Goal: Transaction & Acquisition: Purchase product/service

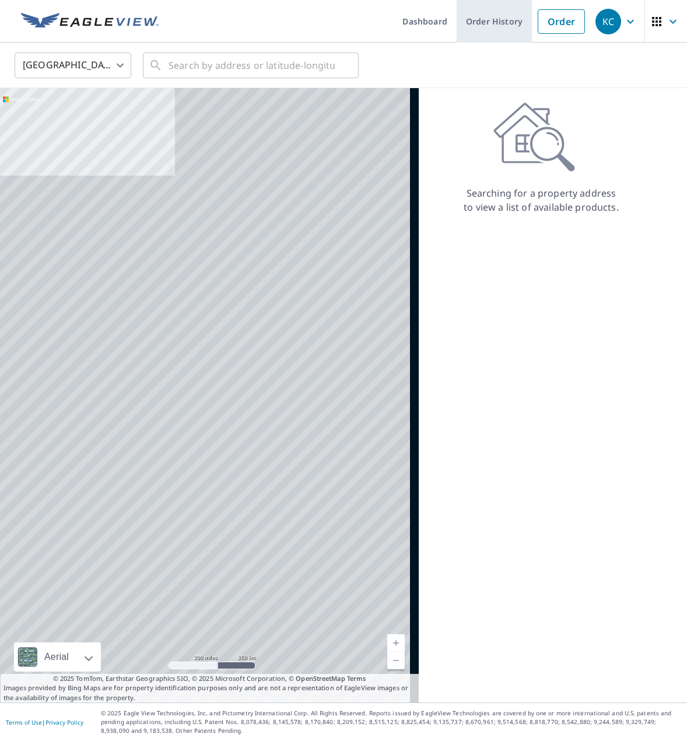
click at [493, 23] on link "Order History" at bounding box center [494, 21] width 75 height 43
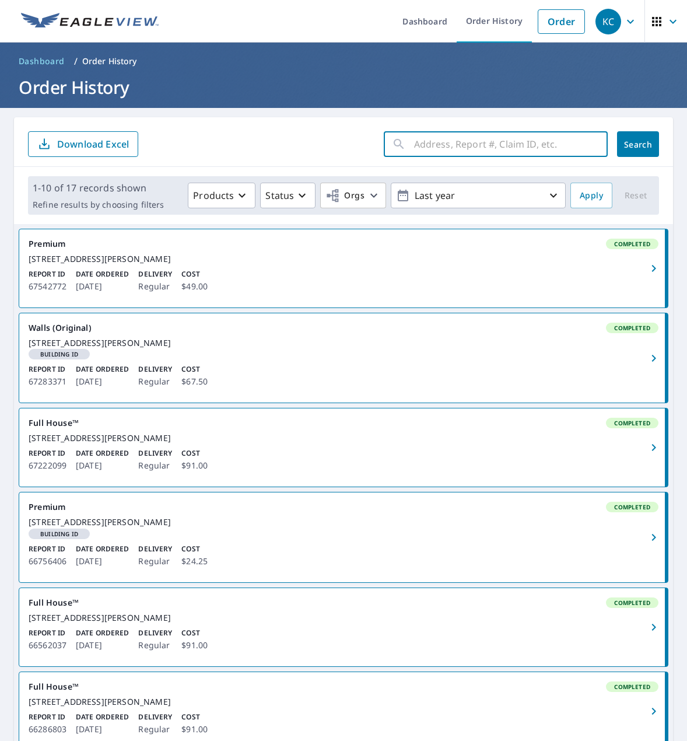
paste input "[STREET_ADDRESS]"
type input "[STREET_ADDRESS]"
click at [627, 141] on span "Search" at bounding box center [638, 144] width 23 height 11
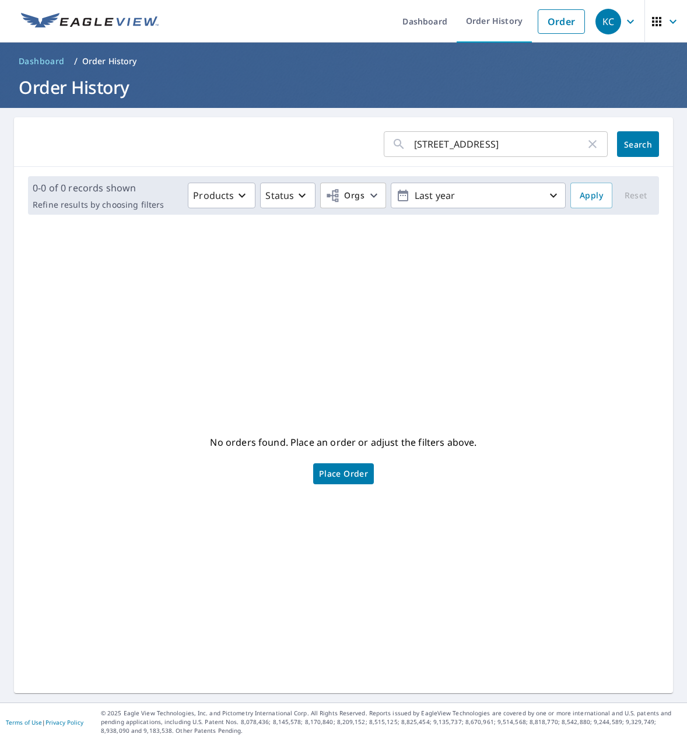
click at [604, 19] on div "KC" at bounding box center [609, 22] width 26 height 26
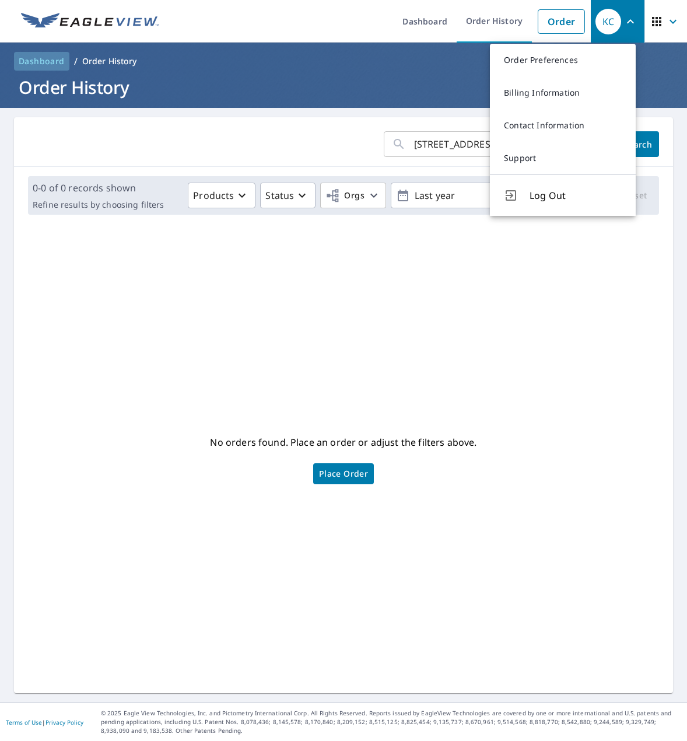
click at [48, 64] on span "Dashboard" at bounding box center [42, 61] width 46 height 12
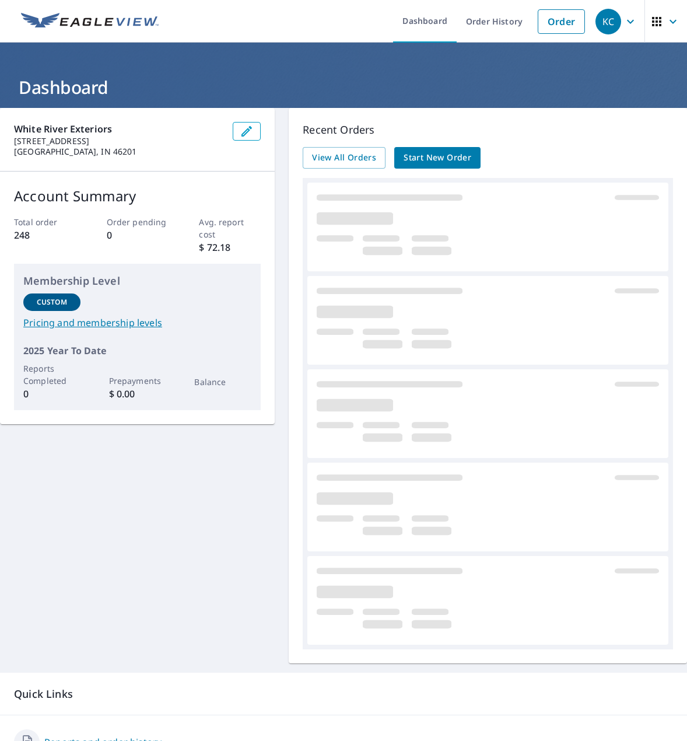
click at [417, 158] on span "Start New Order" at bounding box center [438, 158] width 68 height 15
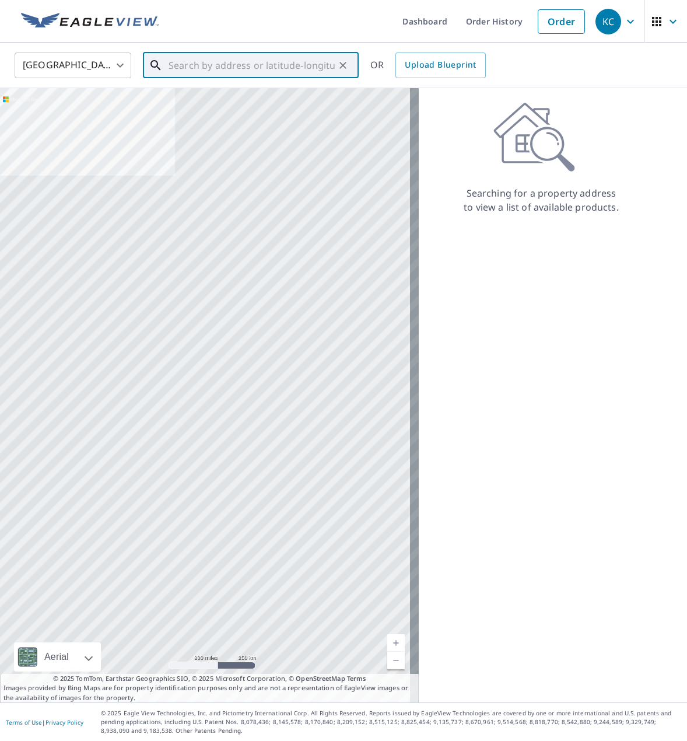
paste input "[STREET_ADDRESS]"
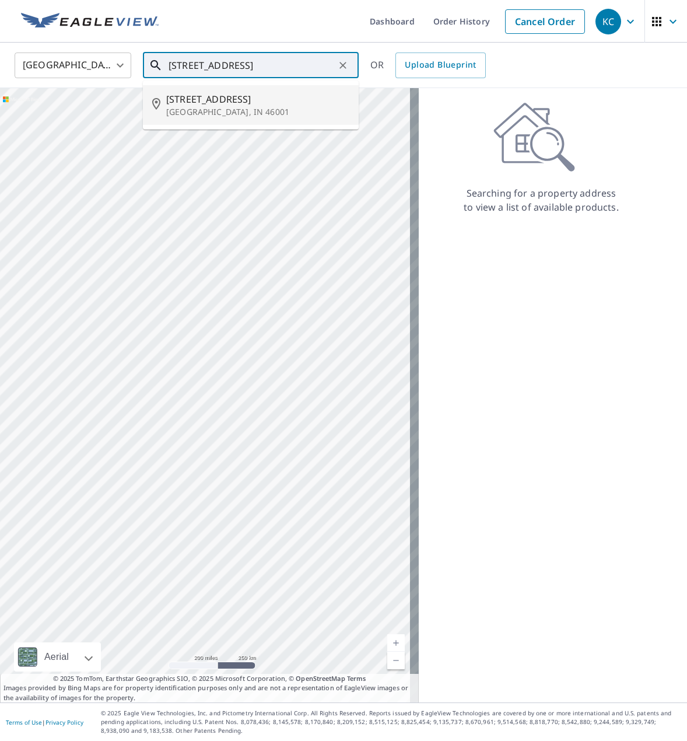
click at [245, 99] on span "[STREET_ADDRESS]" at bounding box center [257, 99] width 183 height 14
type input "[STREET_ADDRESS]"
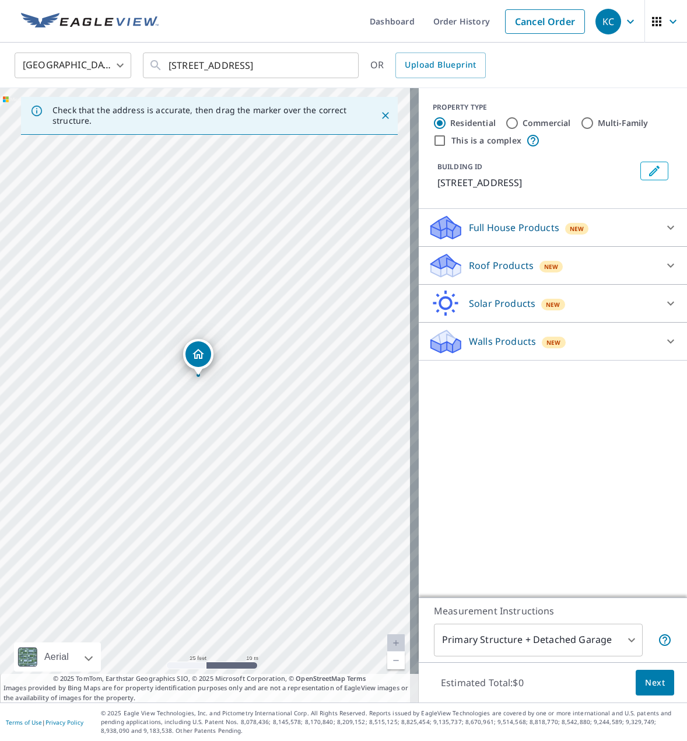
click at [486, 266] on p "Roof Products" at bounding box center [501, 266] width 65 height 14
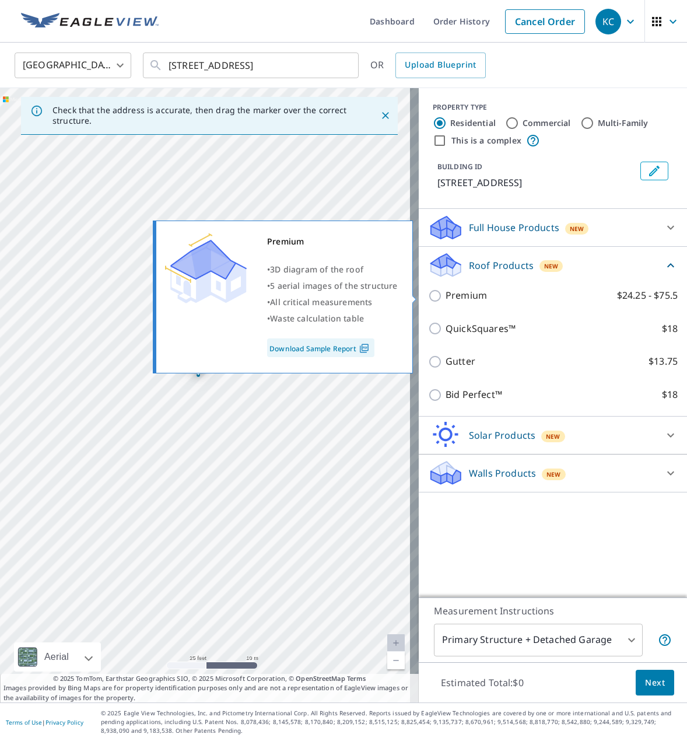
click at [449, 294] on p "Premium" at bounding box center [466, 295] width 41 height 15
click at [446, 294] on input "Premium $24.25 - $75.5" at bounding box center [437, 296] width 18 height 14
checkbox input "true"
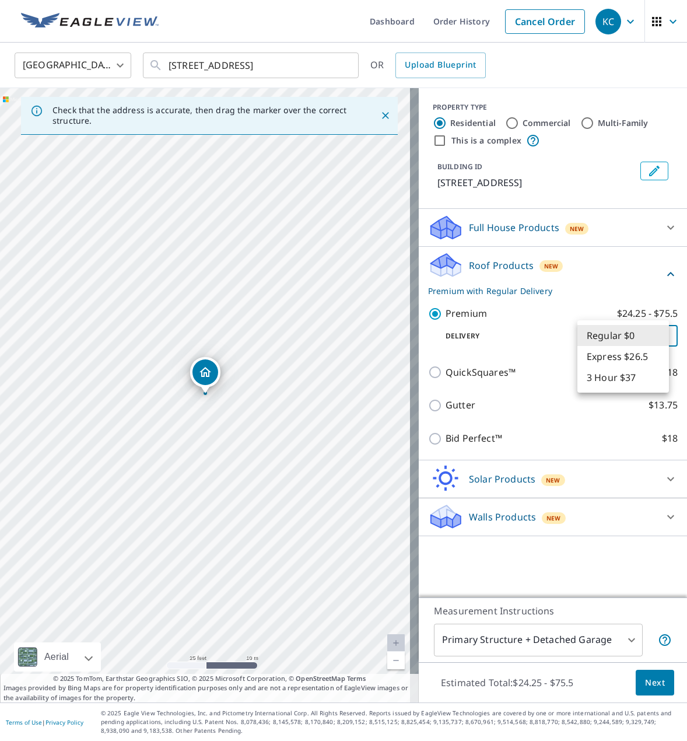
click at [638, 338] on body "KC KC Dashboard Order History Cancel Order KC [GEOGRAPHIC_DATA] US ​ [STREET_AD…" at bounding box center [343, 370] width 687 height 741
click at [626, 366] on li "Express $26.5" at bounding box center [624, 356] width 92 height 21
click at [627, 340] on body "KC KC Dashboard Order History Cancel Order KC [GEOGRAPHIC_DATA] US ​ [STREET_AD…" at bounding box center [343, 370] width 687 height 741
click at [626, 342] on li "Express $26.5" at bounding box center [624, 335] width 92 height 21
click at [626, 342] on body "KC KC Dashboard Order History Cancel Order KC [GEOGRAPHIC_DATA] US ​ [STREET_AD…" at bounding box center [343, 370] width 687 height 741
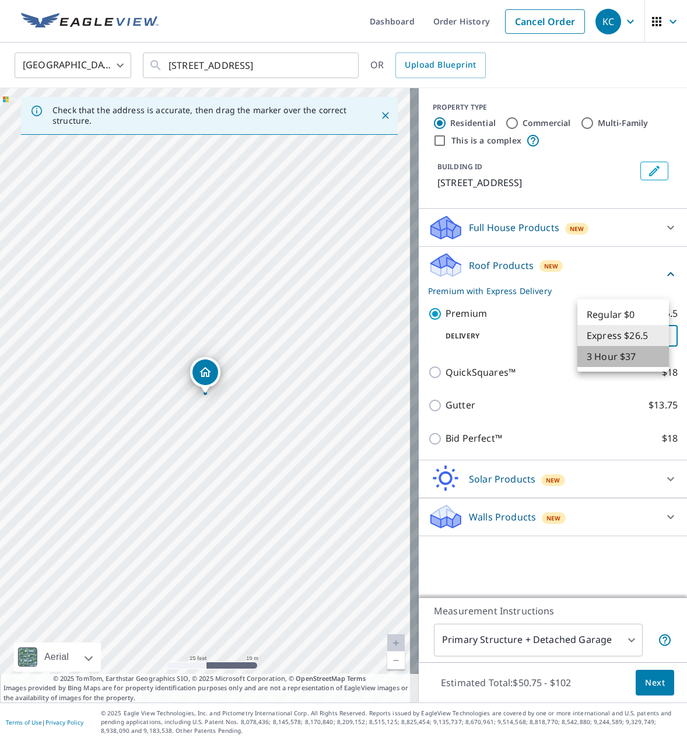
click at [628, 359] on li "3 Hour $37" at bounding box center [624, 356] width 92 height 21
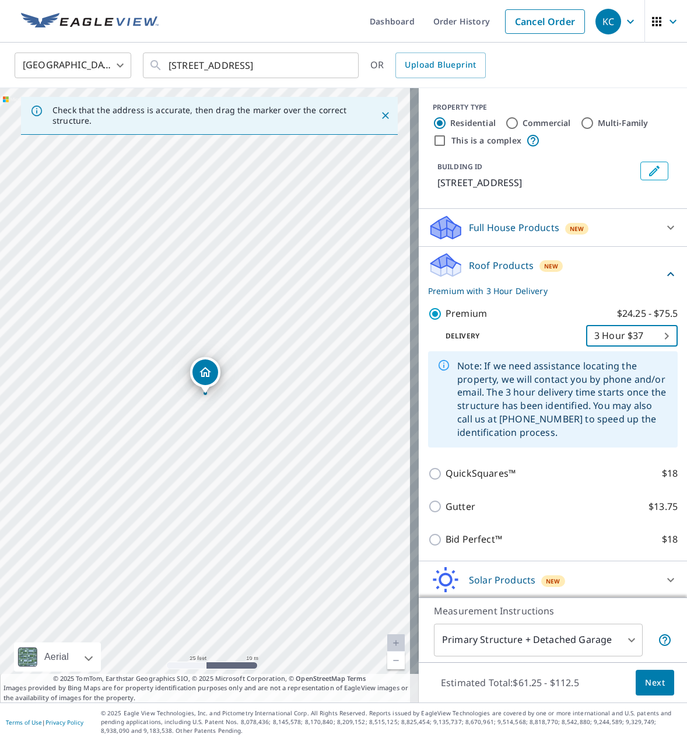
click at [631, 336] on body "KC KC Dashboard Order History Cancel Order KC [GEOGRAPHIC_DATA] US ​ [STREET_AD…" at bounding box center [343, 370] width 687 height 741
click at [632, 320] on li "Express $26.5" at bounding box center [614, 314] width 92 height 21
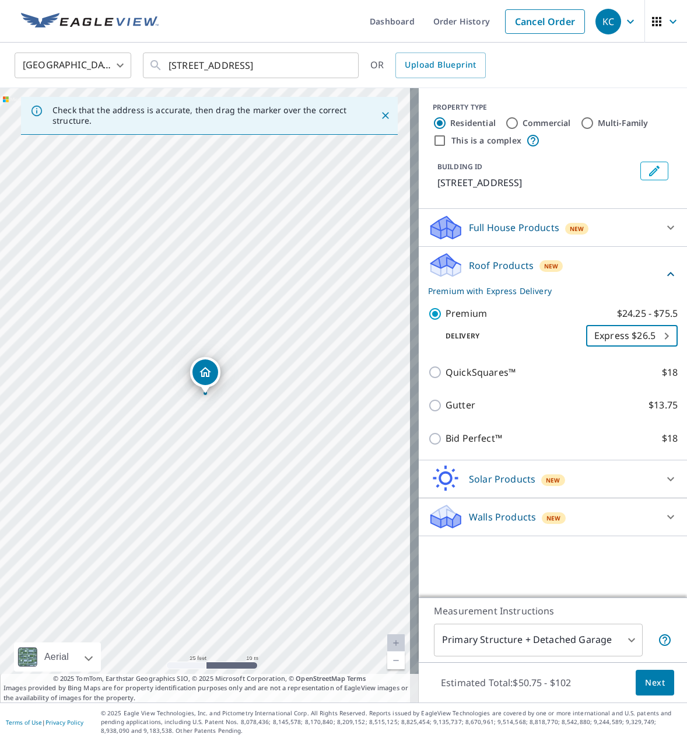
click at [621, 337] on body "KC KC Dashboard Order History Cancel Order KC [GEOGRAPHIC_DATA] US ​ [STREET_AD…" at bounding box center [343, 370] width 687 height 741
click at [623, 315] on li "Regular $0" at bounding box center [624, 314] width 92 height 21
click at [643, 340] on body "KC KC Dashboard Order History Cancel Order KC [GEOGRAPHIC_DATA] US ​ [STREET_AD…" at bounding box center [343, 370] width 687 height 741
click at [644, 376] on li "3 Hour $37" at bounding box center [624, 377] width 92 height 21
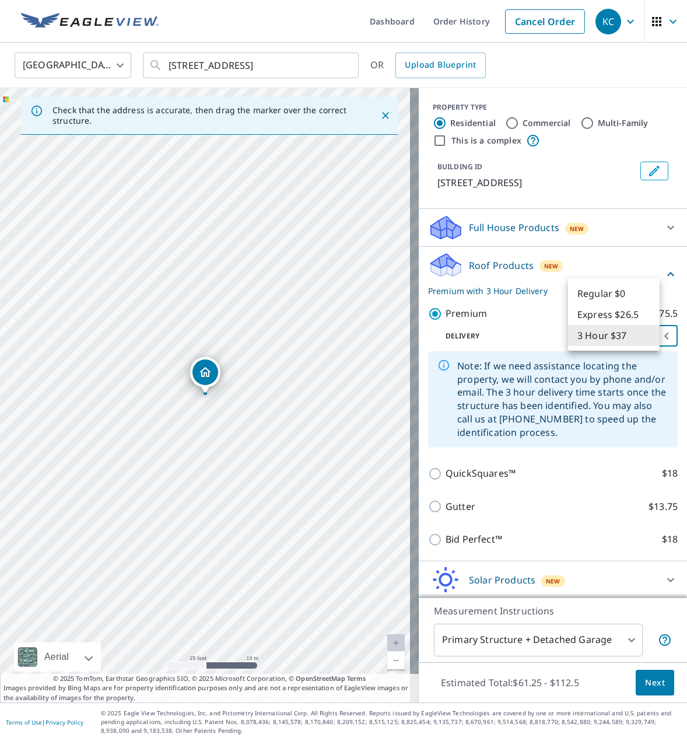
click at [638, 338] on body "KC KC Dashboard Order History Cancel Order KC [GEOGRAPHIC_DATA] US ​ [STREET_AD…" at bounding box center [343, 370] width 687 height 741
click at [630, 313] on li "Express $26.5" at bounding box center [614, 314] width 92 height 21
type input "4"
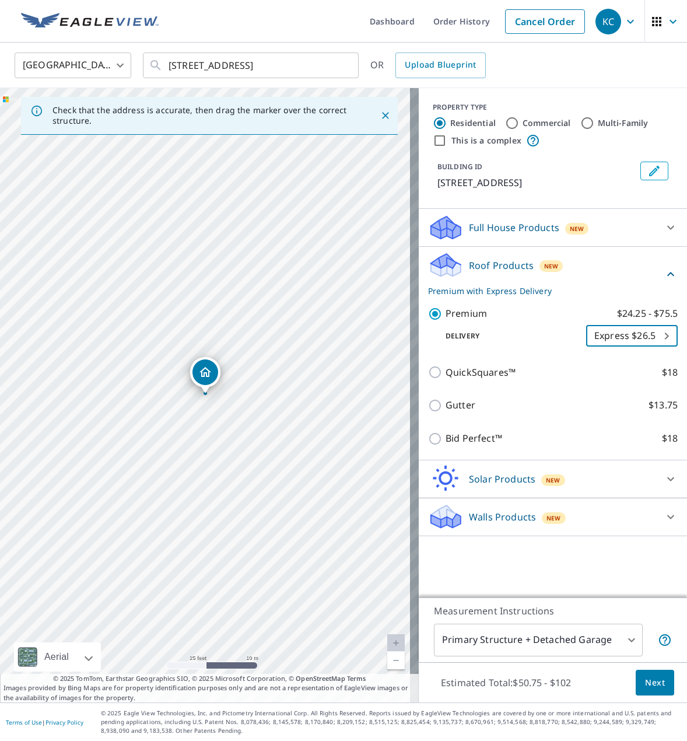
click at [578, 647] on body "KC KC Dashboard Order History Cancel Order KC [GEOGRAPHIC_DATA] US ​ [STREET_AD…" at bounding box center [343, 370] width 687 height 741
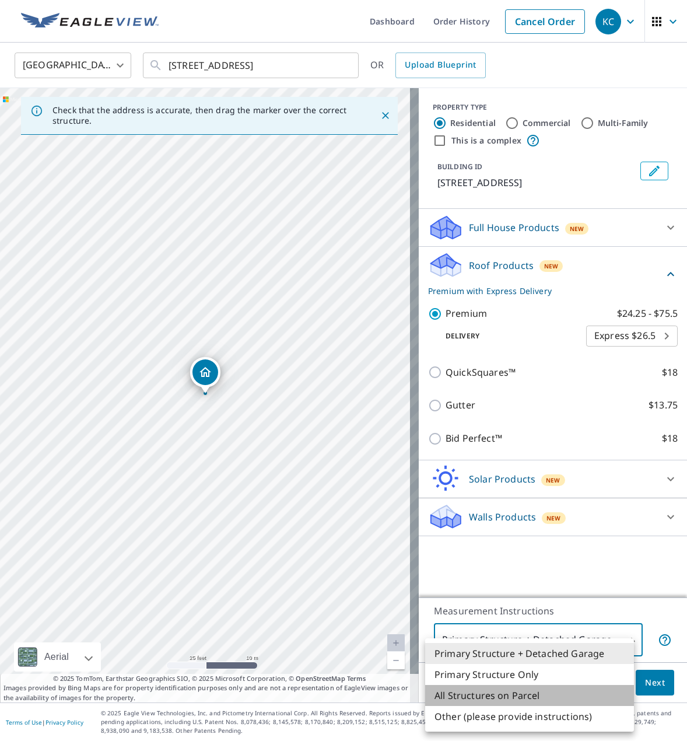
click at [523, 698] on li "All Structures on Parcel" at bounding box center [529, 695] width 209 height 21
type input "3"
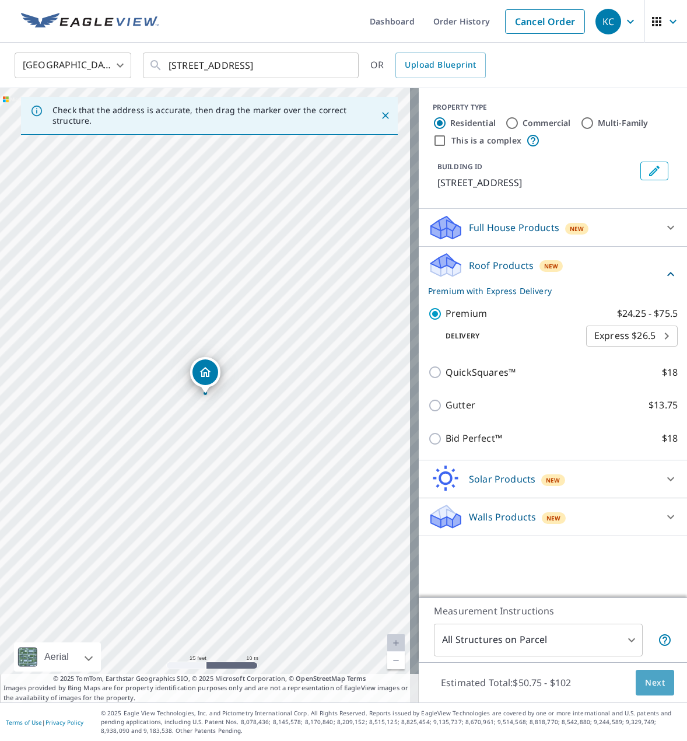
click at [645, 686] on span "Next" at bounding box center [655, 683] width 20 height 15
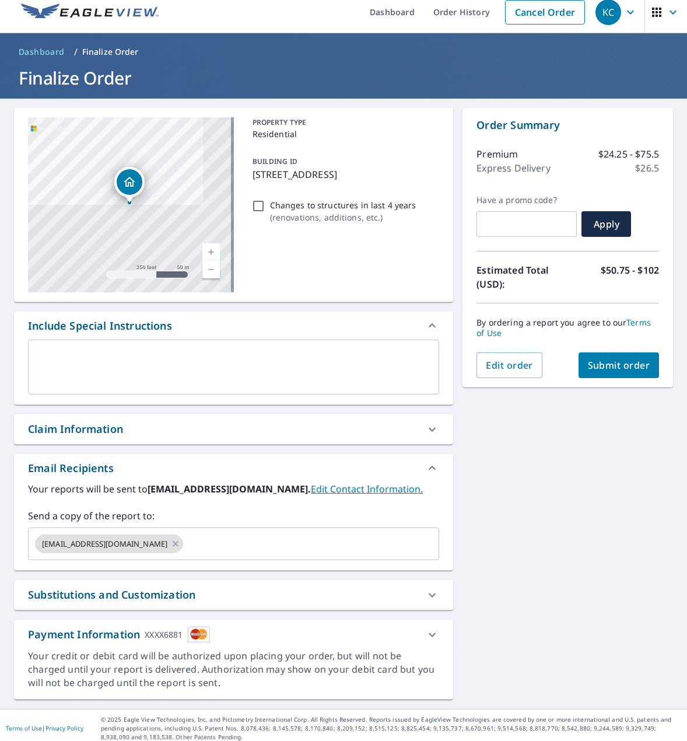
scroll to position [14, 0]
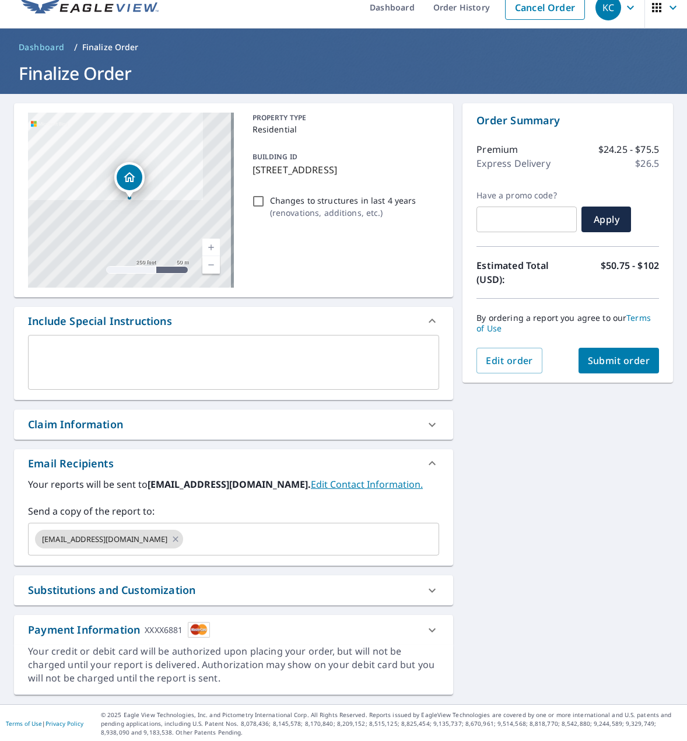
click at [62, 434] on div "Claim Information" at bounding box center [233, 425] width 439 height 30
checkbox input "true"
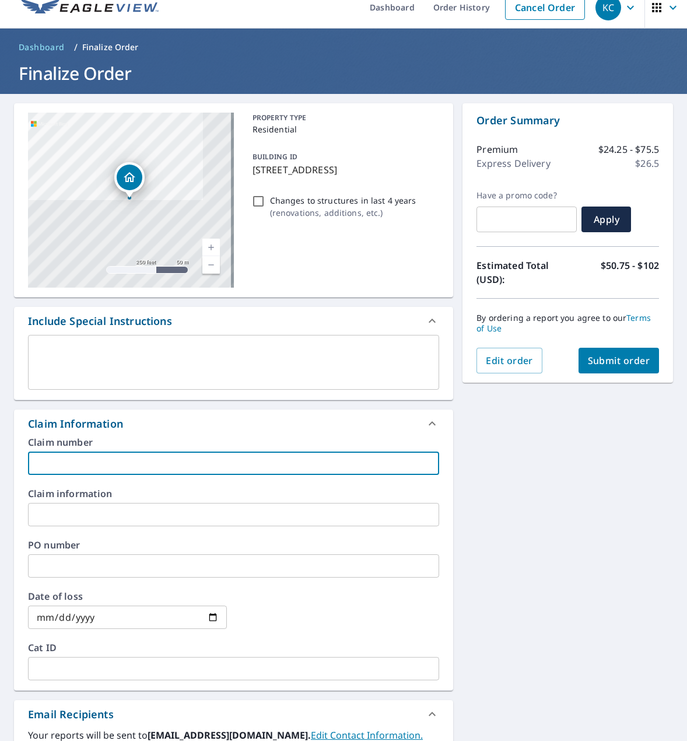
paste input "1488H038X"
type input "1488H038X"
checkbox input "true"
type input "1488H038X"
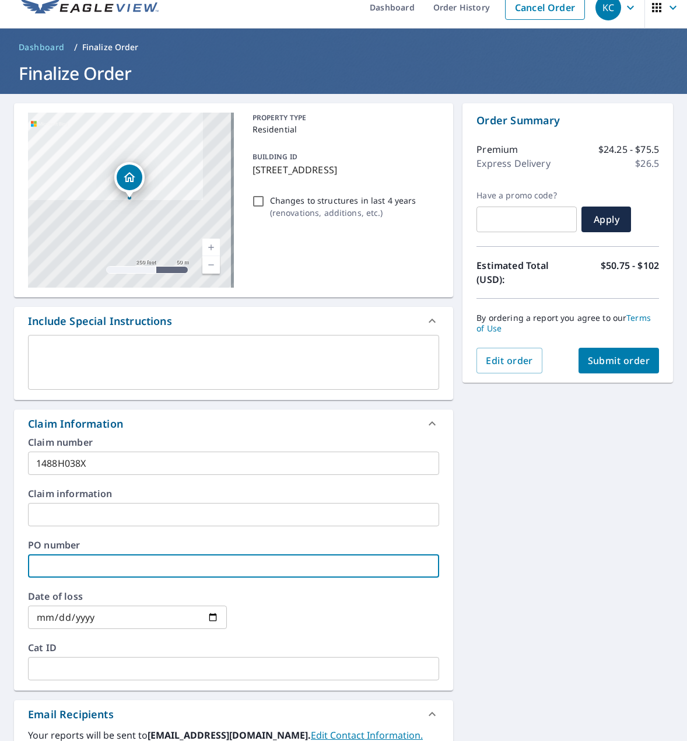
paste input "25-25045: [PERSON_NAME]"
type input "25-25045: [PERSON_NAME]"
checkbox input "true"
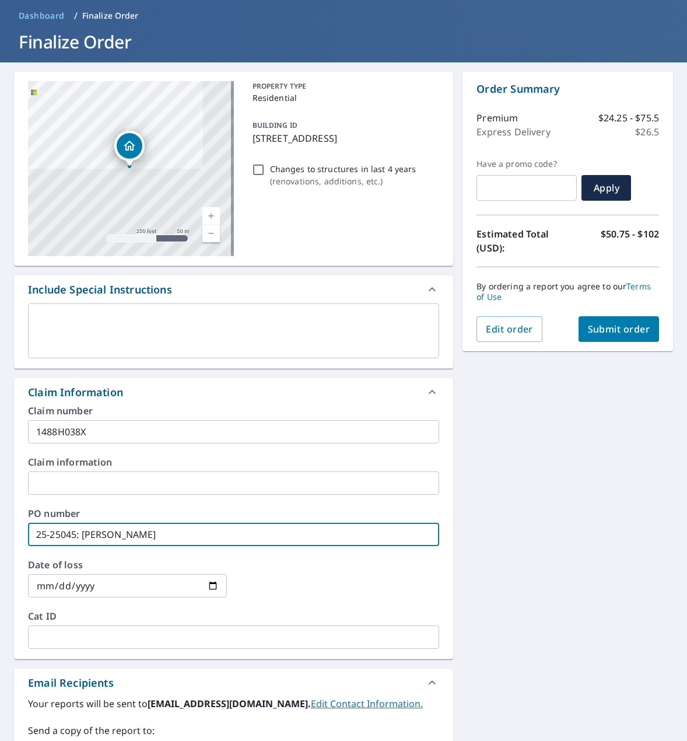
scroll to position [32, 0]
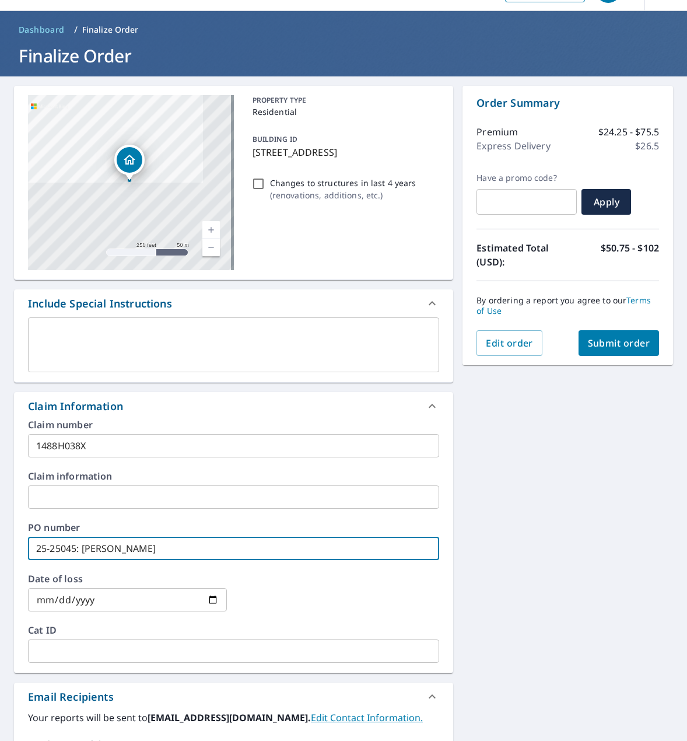
type input "25-25045: [PERSON_NAME]"
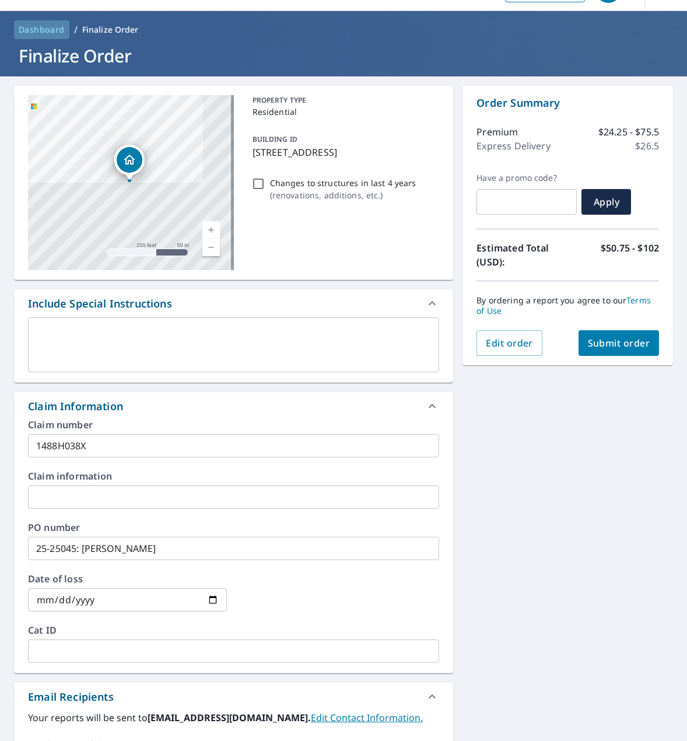
click at [32, 27] on span "Dashboard" at bounding box center [42, 30] width 46 height 12
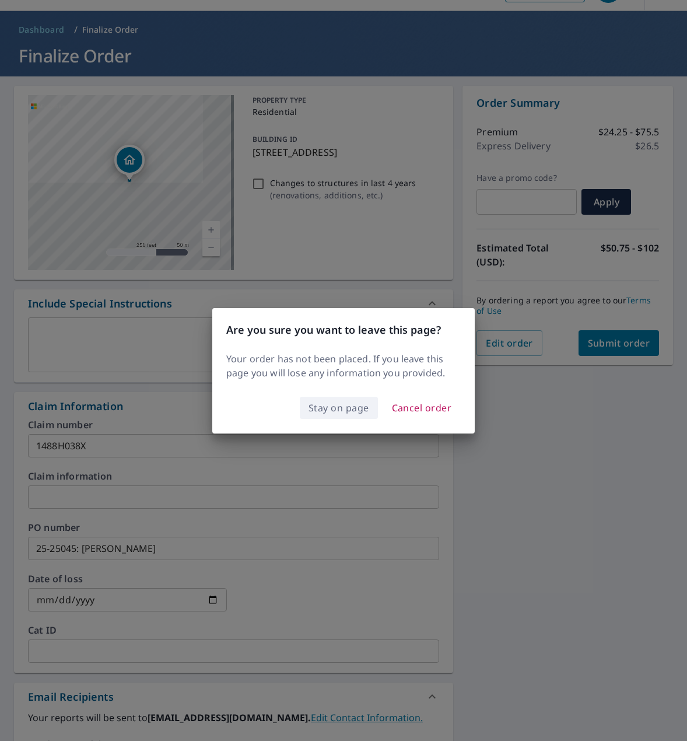
click at [347, 404] on span "Stay on page" at bounding box center [339, 408] width 61 height 16
checkbox input "true"
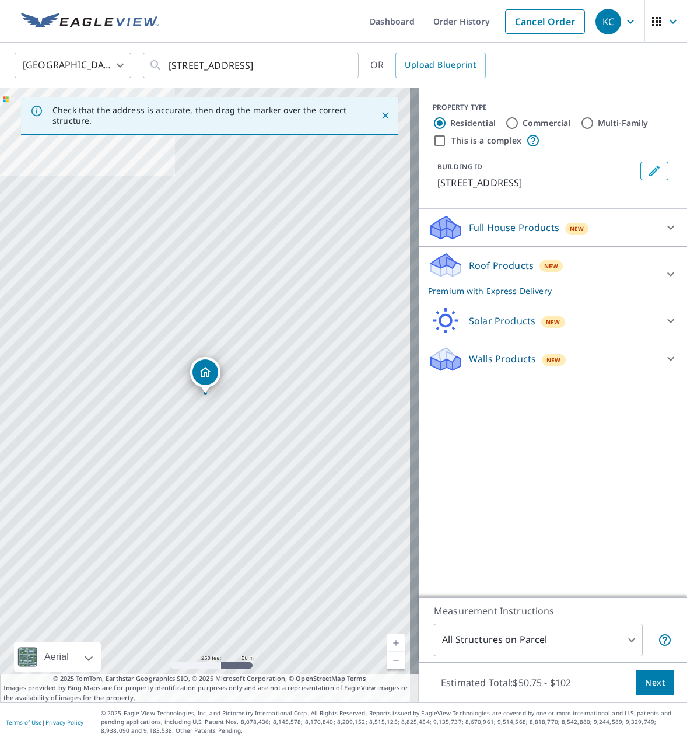
click at [624, 288] on p "Premium with Express Delivery" at bounding box center [542, 291] width 229 height 12
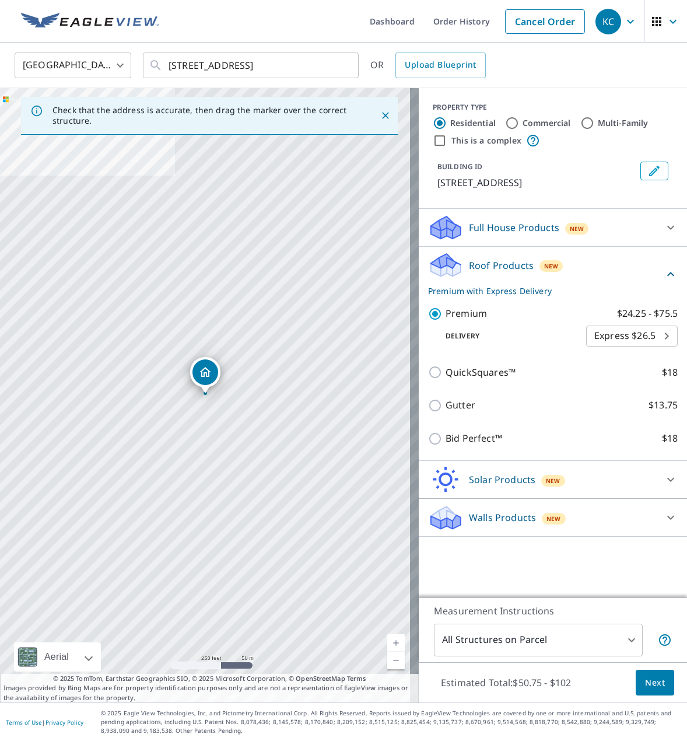
click at [636, 273] on div "Roof Products New Premium with Express Delivery" at bounding box center [546, 275] width 236 height 46
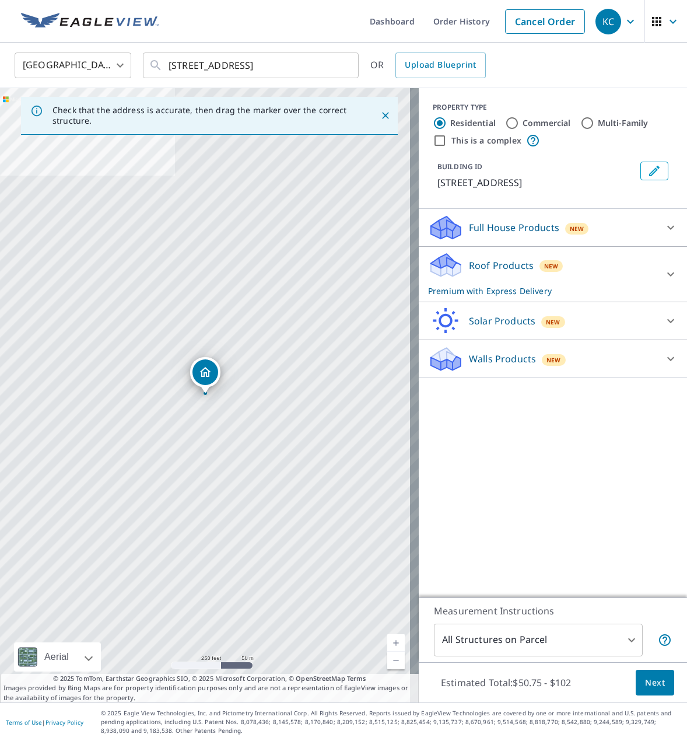
click at [630, 280] on div "Roof Products New Premium with Express Delivery" at bounding box center [542, 275] width 229 height 46
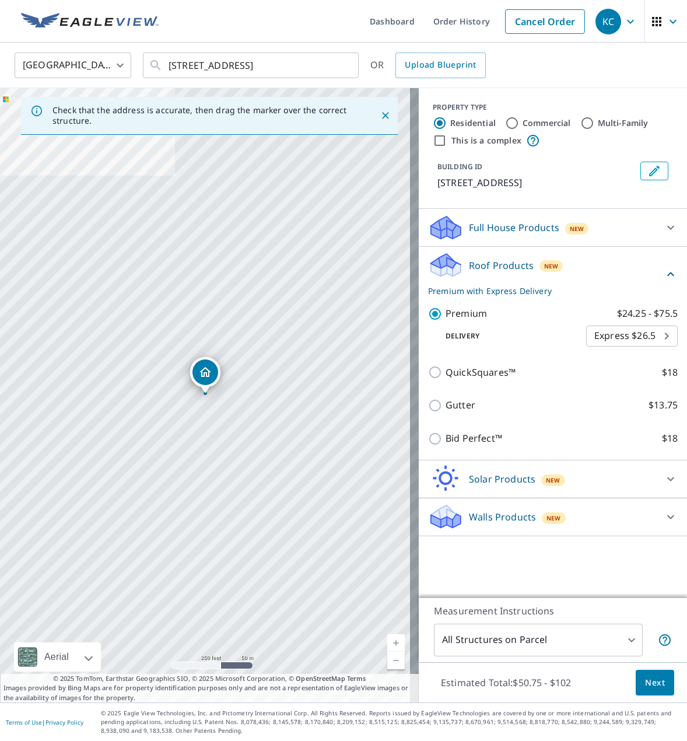
click at [644, 331] on body "KC KC Dashboard Order History Cancel Order KC [GEOGRAPHIC_DATA] US ​ [STREET_AD…" at bounding box center [343, 370] width 687 height 741
click at [647, 312] on li "Regular $0" at bounding box center [624, 314] width 92 height 21
type input "8"
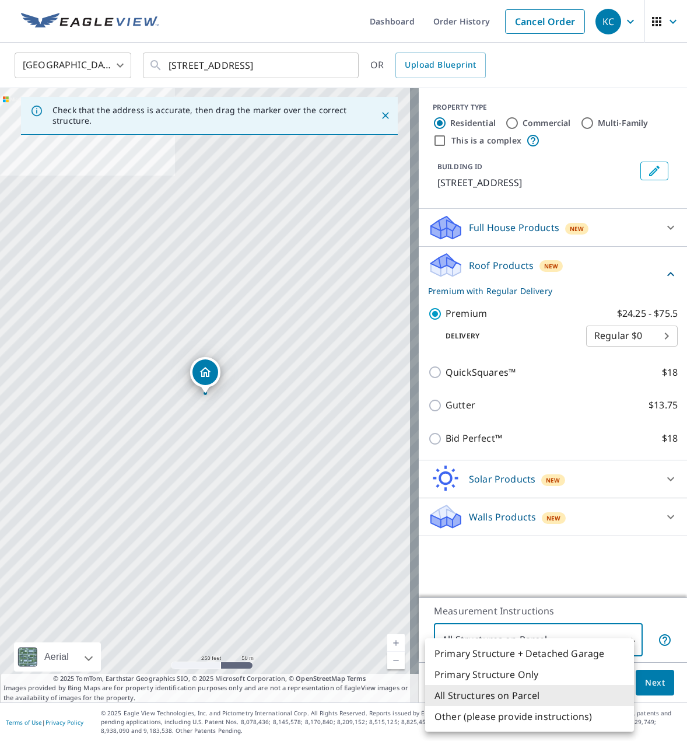
click at [594, 635] on body "KC KC Dashboard Order History Cancel Order KC [GEOGRAPHIC_DATA] US ​ [STREET_AD…" at bounding box center [343, 370] width 687 height 741
click at [543, 700] on li "All Structures on Parcel" at bounding box center [529, 695] width 209 height 21
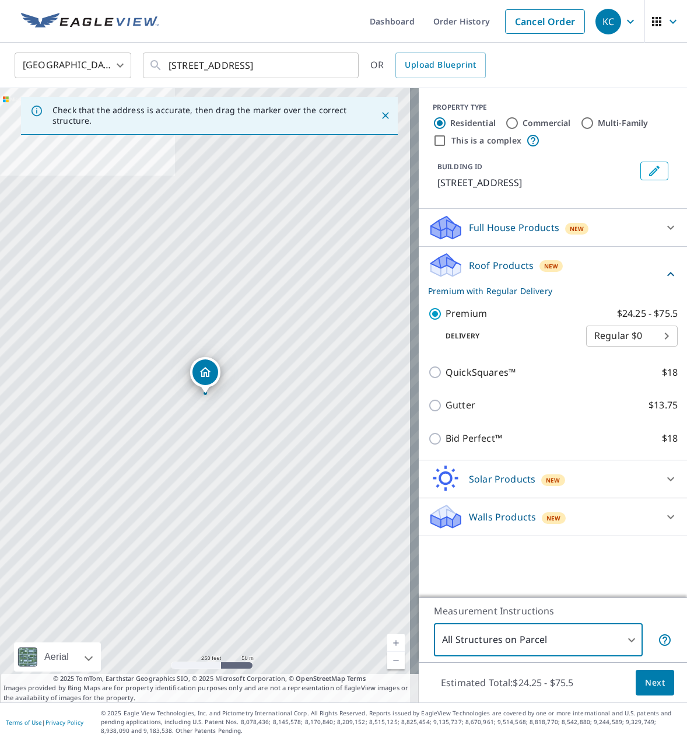
click at [578, 626] on body "KC KC Dashboard Order History Cancel Order KC [GEOGRAPHIC_DATA] US ​ [STREET_AD…" at bounding box center [343, 370] width 687 height 741
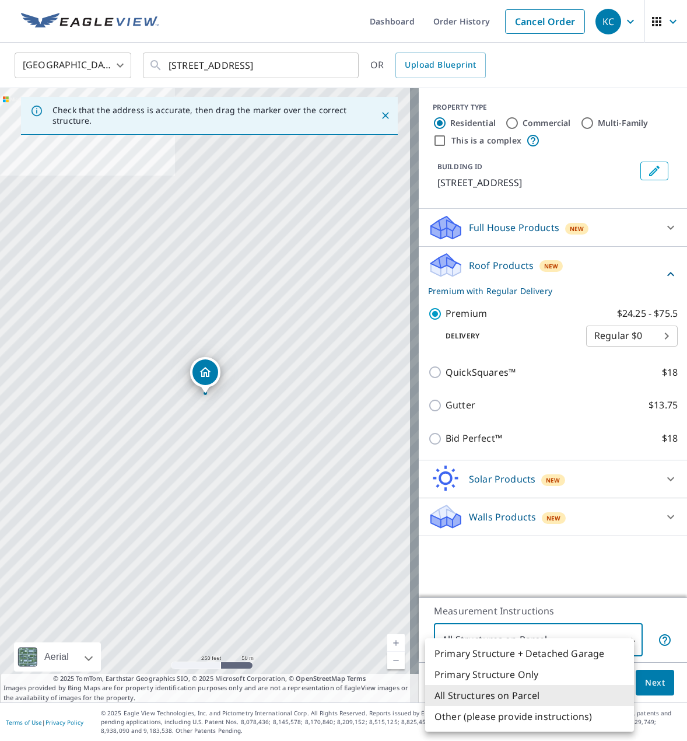
click at [636, 686] on div at bounding box center [343, 370] width 687 height 741
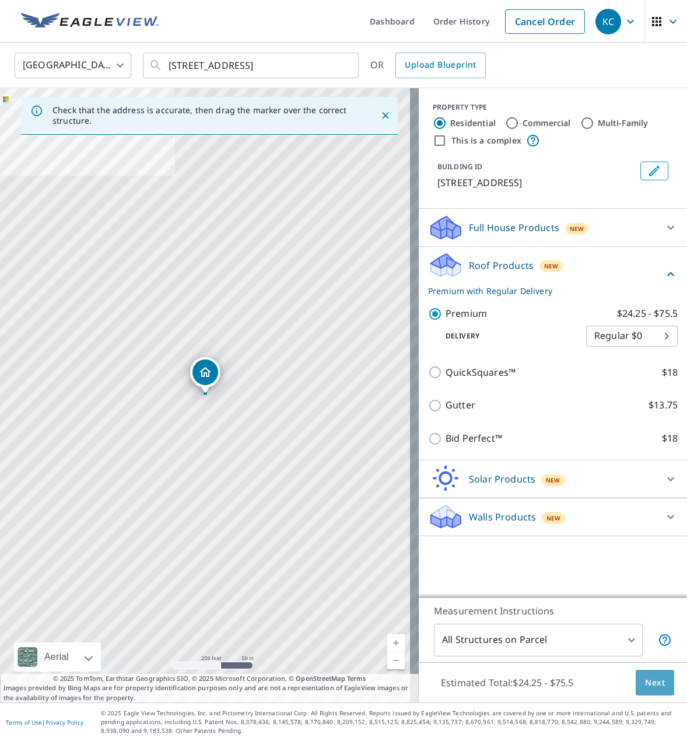
click at [647, 684] on span "Next" at bounding box center [655, 683] width 20 height 15
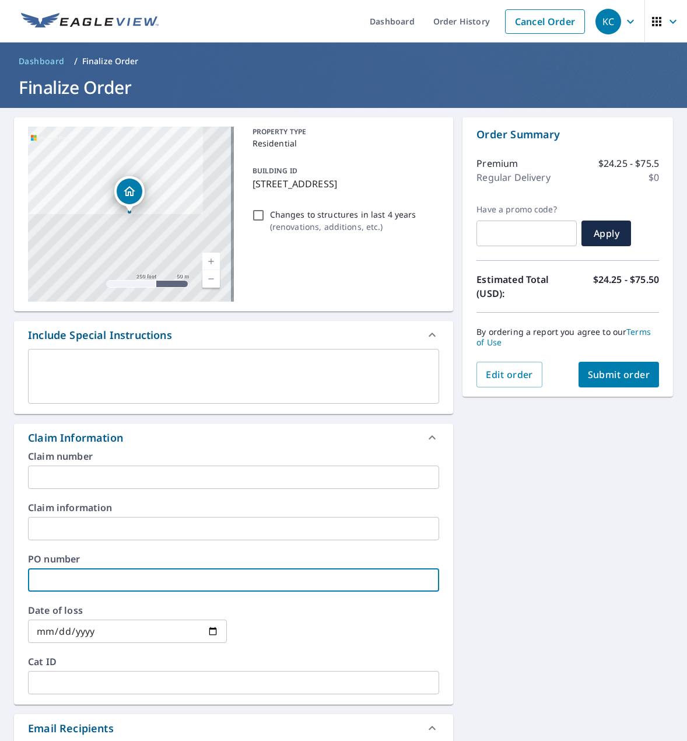
paste input "25-25045: [PERSON_NAME]"
type input "25-25045: [PERSON_NAME]"
checkbox input "true"
type input "25-25045: [PERSON_NAME]"
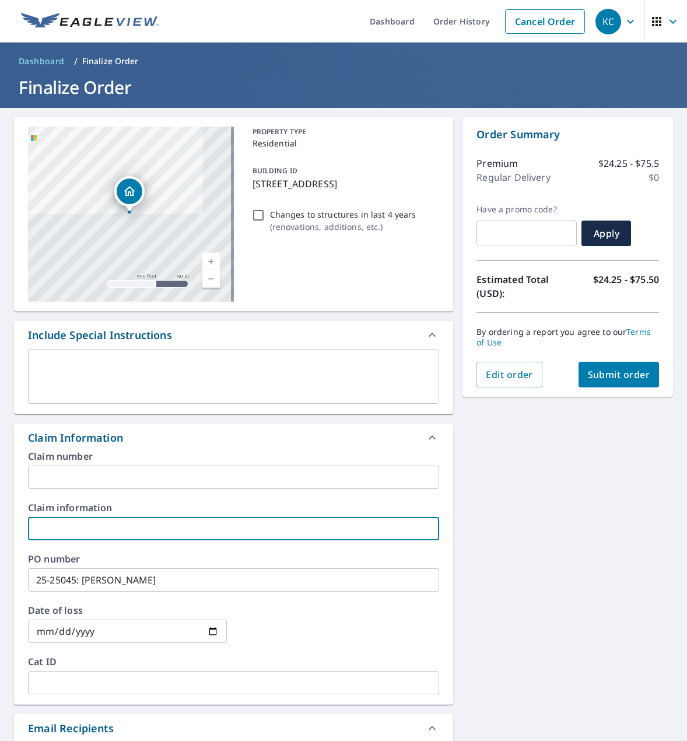
drag, startPoint x: 110, startPoint y: 520, endPoint x: 77, endPoint y: 473, distance: 57.0
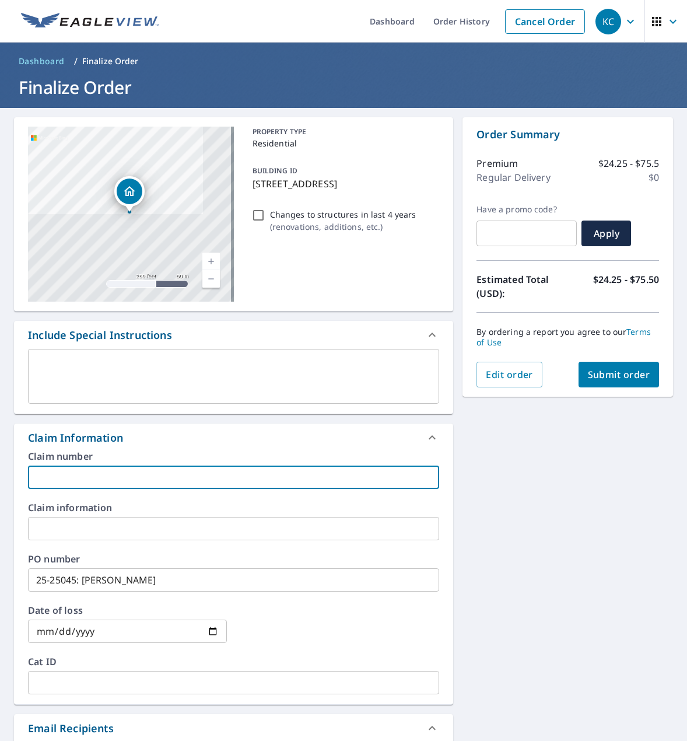
paste input "1488H038X"
type input "1488H038X"
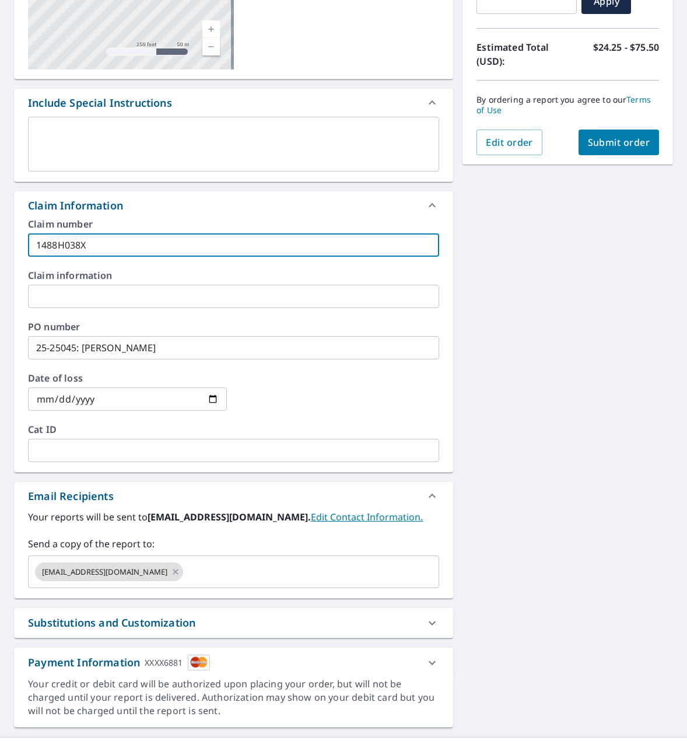
scroll to position [233, 0]
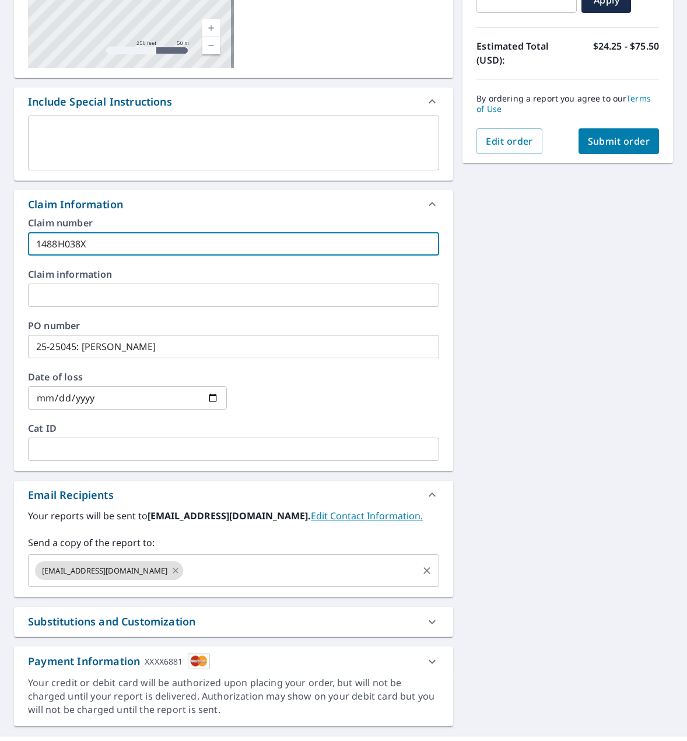
click at [173, 571] on icon at bounding box center [175, 570] width 5 height 5
checkbox input "true"
type input "1488H038X"
click at [165, 571] on input "text" at bounding box center [224, 571] width 383 height 22
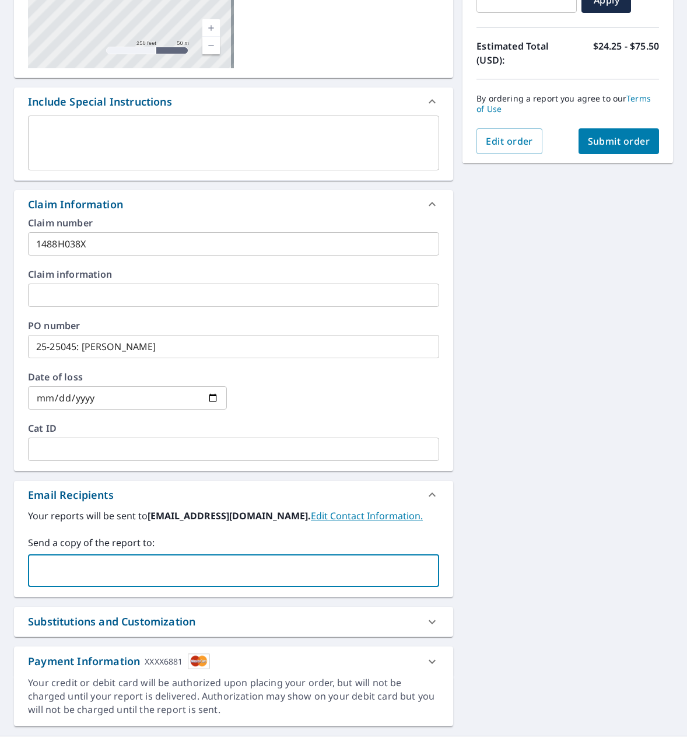
type input "[PERSON_NAME][EMAIL_ADDRESS][DOMAIN_NAME]"
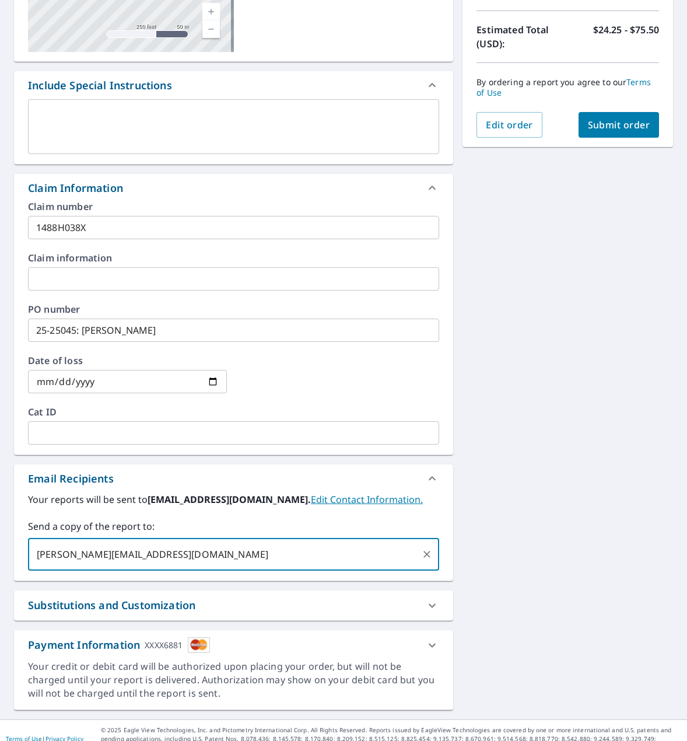
scroll to position [265, 0]
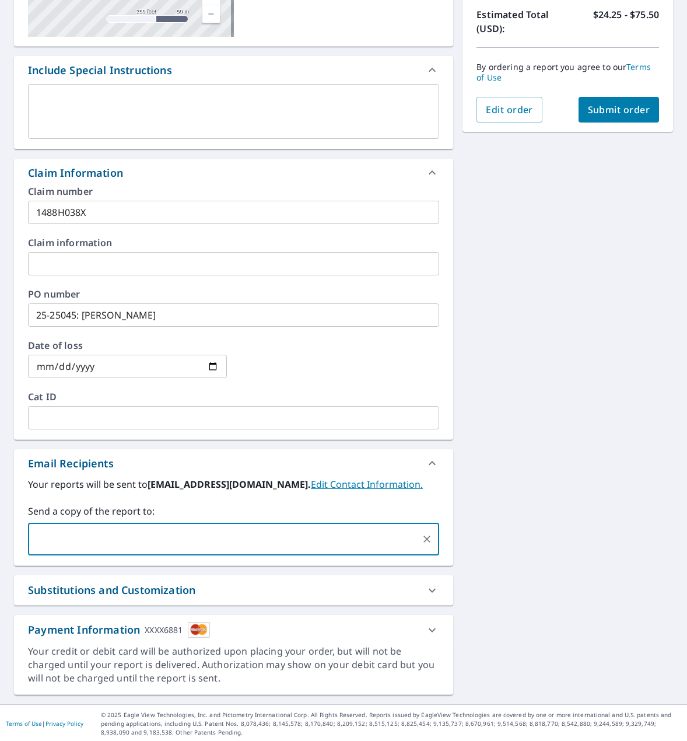
click at [581, 522] on div "[STREET_ADDRESS][GEOGRAPHIC_DATA][STREET_ADDRESS] A standard road map Aerial A …" at bounding box center [343, 273] width 687 height 861
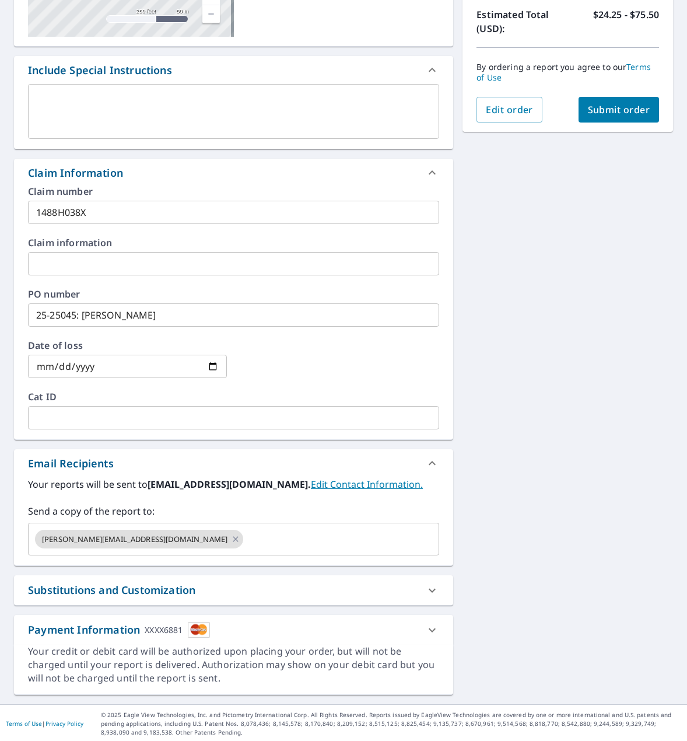
scroll to position [32, 0]
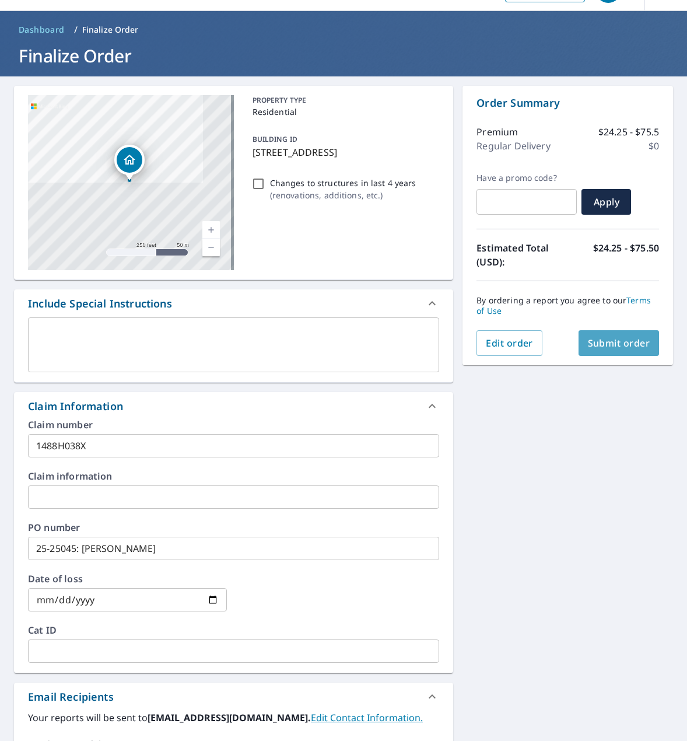
click at [604, 347] on span "Submit order" at bounding box center [619, 343] width 62 height 13
checkbox input "true"
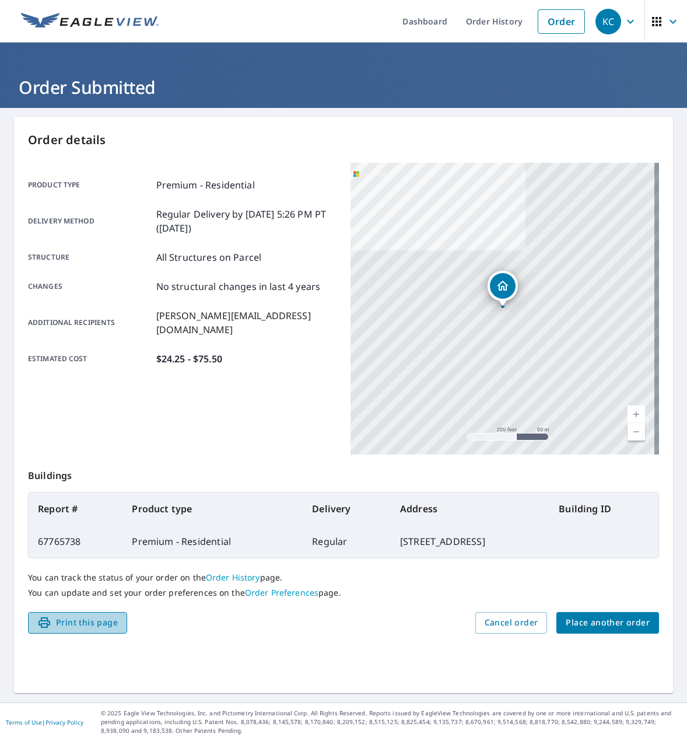
click at [82, 626] on span "Print this page" at bounding box center [77, 623] width 81 height 15
